Goal: Transaction & Acquisition: Purchase product/service

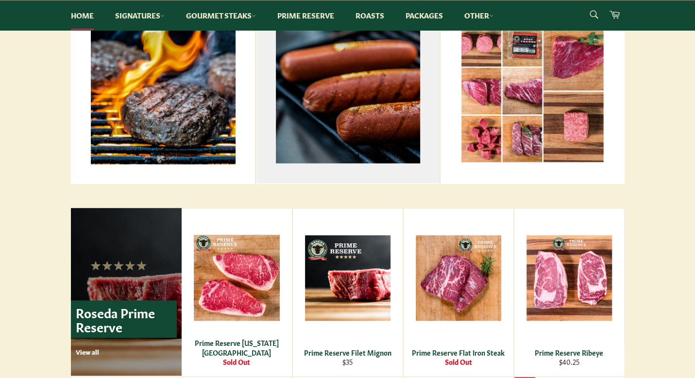
scroll to position [311, 0]
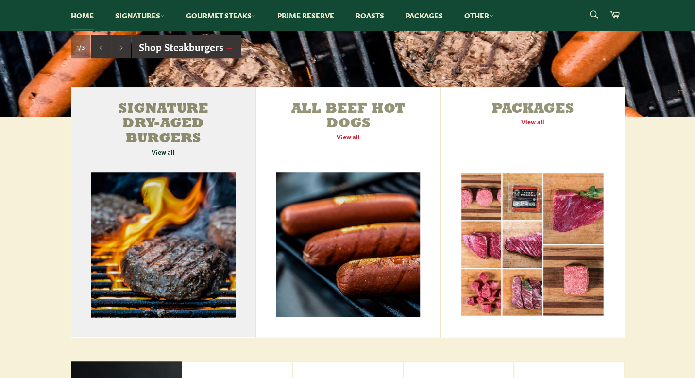
click at [160, 226] on link "Signature Dry-Aged Burgers View all" at bounding box center [163, 212] width 185 height 250
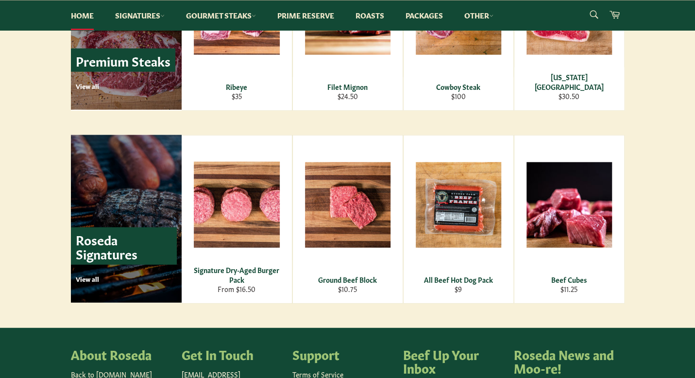
scroll to position [1263, 0]
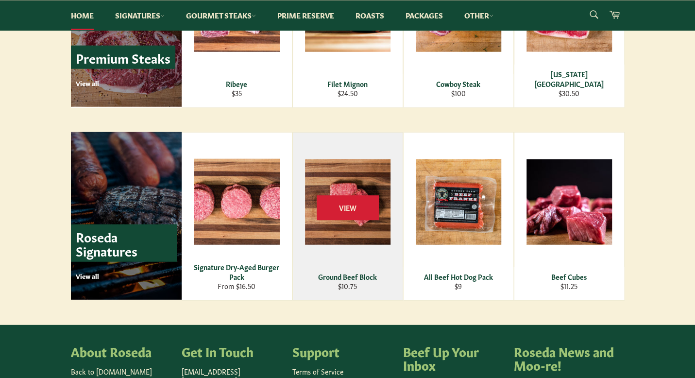
click at [348, 191] on div "View" at bounding box center [348, 217] width 110 height 168
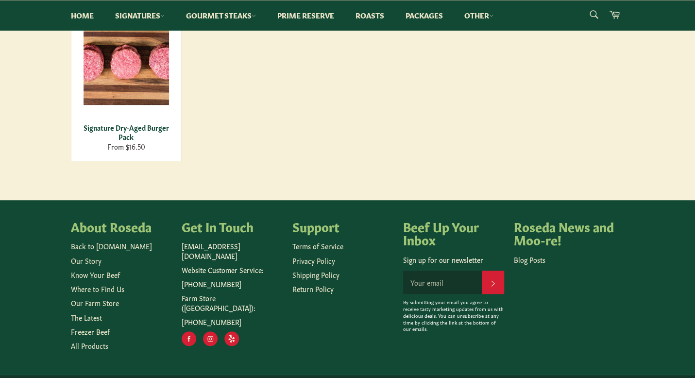
scroll to position [233, 0]
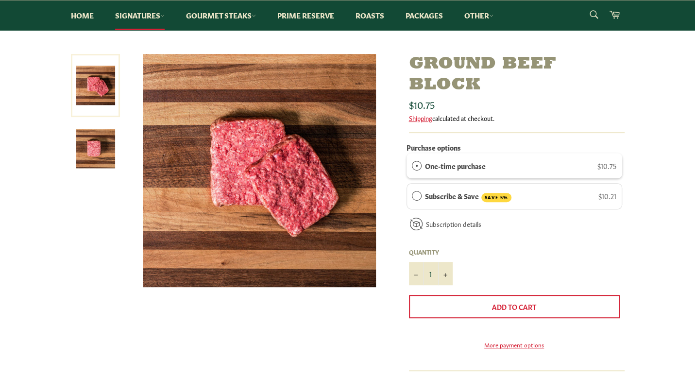
scroll to position [97, 0]
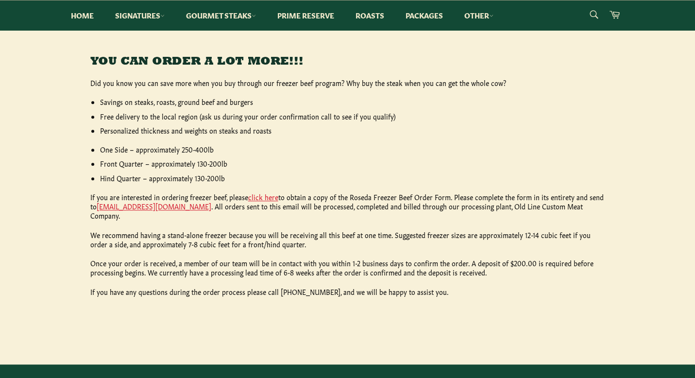
scroll to position [428, 0]
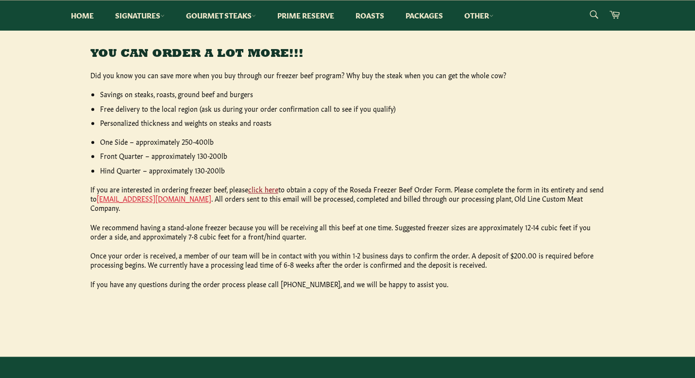
click at [265, 185] on link "click here" at bounding box center [263, 189] width 30 height 10
